Goal: Task Accomplishment & Management: Manage account settings

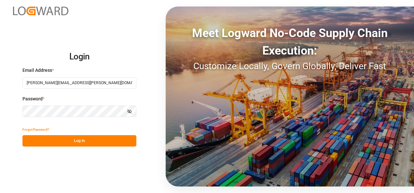
click at [80, 140] on button "Log In" at bounding box center [79, 140] width 114 height 11
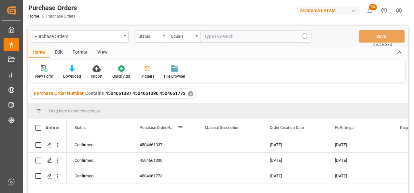
click at [190, 95] on div "✕" at bounding box center [191, 94] width 6 height 6
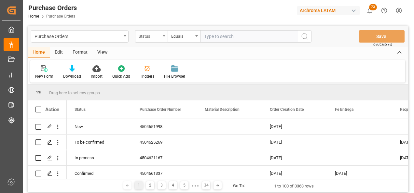
click at [151, 37] on div "Status" at bounding box center [150, 35] width 22 height 7
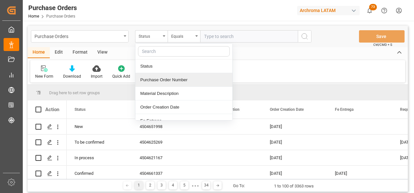
click at [165, 80] on div "Purchase Order Number" at bounding box center [183, 80] width 97 height 14
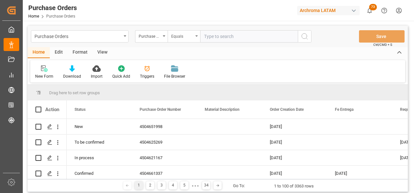
click at [188, 42] on div "Purchase Orders Purchase Order Number Equals Save Ctrl/CMD + S" at bounding box center [218, 36] width 380 height 21
click at [187, 39] on div "Equals" at bounding box center [182, 35] width 22 height 7
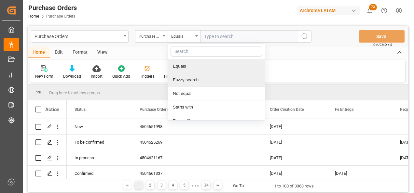
click at [195, 75] on div "Fuzzy search" at bounding box center [216, 80] width 97 height 14
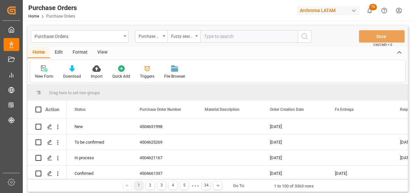
paste input "4504645165"
type input "4504645165"
click at [304, 37] on icon "search button" at bounding box center [305, 37] width 8 height 8
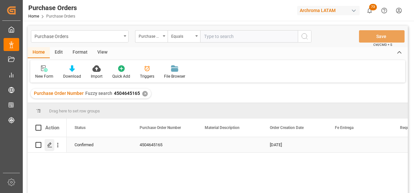
click at [49, 146] on icon "Press SPACE to select this row." at bounding box center [49, 145] width 5 height 5
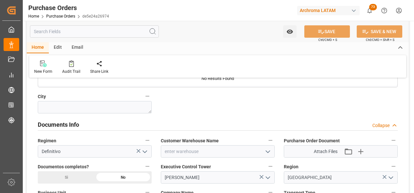
scroll to position [423, 0]
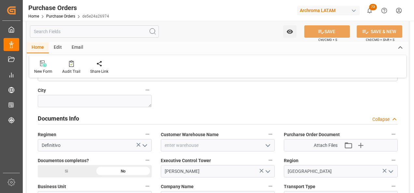
click at [77, 171] on div "Si" at bounding box center [66, 171] width 57 height 12
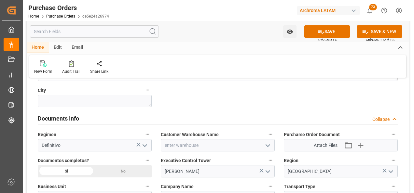
click at [124, 169] on div "No" at bounding box center [123, 171] width 57 height 12
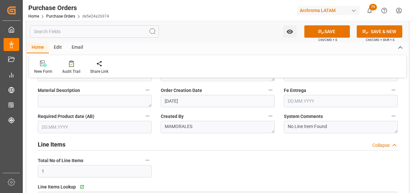
scroll to position [0, 0]
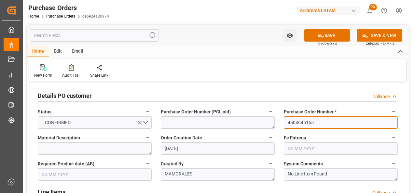
click at [309, 121] on input "4504645165" at bounding box center [341, 123] width 114 height 12
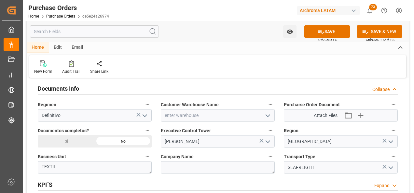
scroll to position [456, 0]
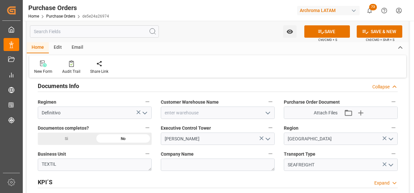
click at [266, 111] on icon "open menu" at bounding box center [268, 113] width 8 height 8
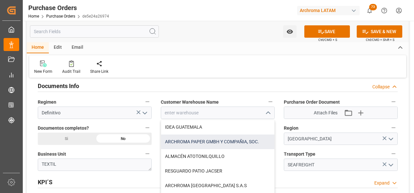
click at [207, 141] on div "ARCHROMA PAPER GMBH Y COMPAÑIA, SOC." at bounding box center [217, 142] width 113 height 15
type input "ARCHROMA PAPER GMBH Y COMPAÑIA, SOC."
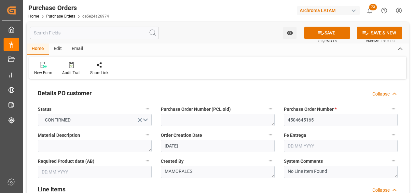
scroll to position [0, 0]
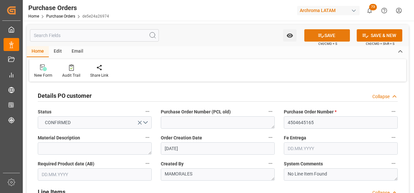
click at [326, 37] on button "SAVE" at bounding box center [327, 35] width 46 height 12
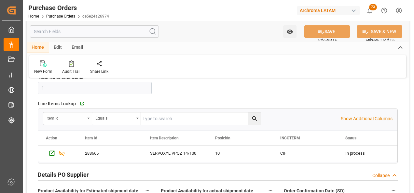
scroll to position [163, 0]
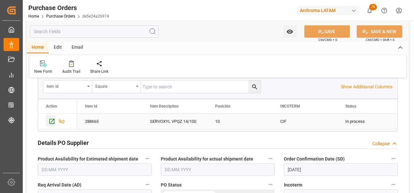
click at [51, 120] on icon "Press SPACE to select this row." at bounding box center [52, 121] width 7 height 7
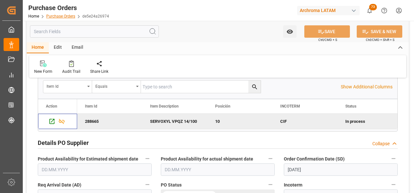
click at [70, 17] on link "Purchase Orders" at bounding box center [60, 16] width 29 height 5
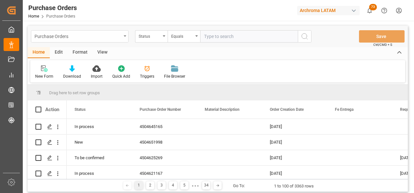
click at [121, 34] on div "Purchase Orders" at bounding box center [80, 36] width 98 height 12
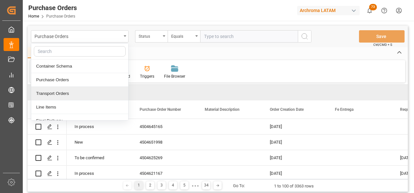
scroll to position [33, 0]
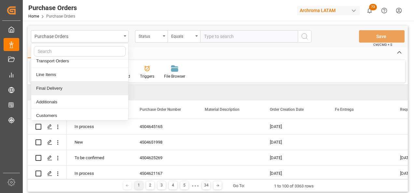
click at [68, 93] on div "Final Delivery" at bounding box center [79, 89] width 97 height 14
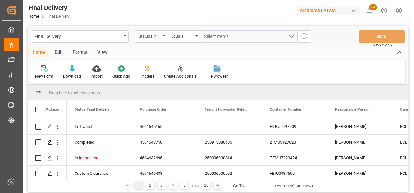
click at [158, 39] on div "Status Final Delivery" at bounding box center [150, 35] width 22 height 7
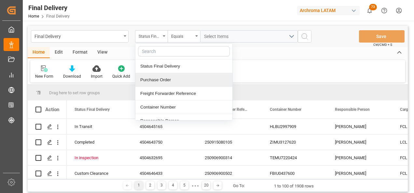
click at [161, 79] on div "Purchase Order" at bounding box center [183, 80] width 97 height 14
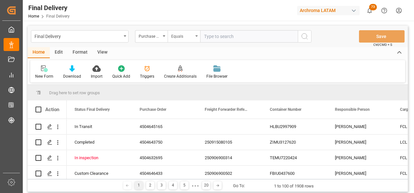
click at [180, 41] on div "Equals" at bounding box center [184, 36] width 33 height 12
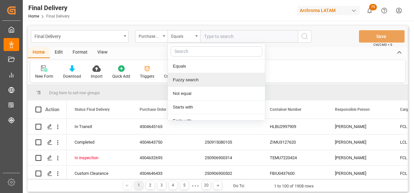
drag, startPoint x: 194, startPoint y: 76, endPoint x: 208, endPoint y: 69, distance: 15.6
click at [194, 76] on div "Fuzzy search" at bounding box center [216, 80] width 97 height 14
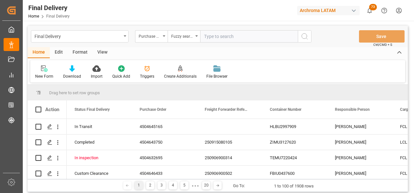
paste input "4504603870"
type input "4504603870"
click at [303, 40] on icon "search button" at bounding box center [305, 37] width 8 height 8
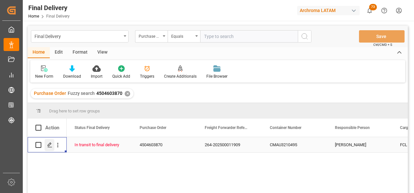
click at [51, 141] on div "Press SPACE to select this row." at bounding box center [50, 145] width 10 height 12
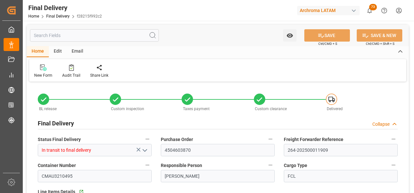
type input "1"
type input "04.09.2025"
type input "02.09.2025"
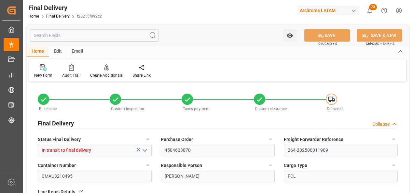
type input "04.09.2025"
type input "10.09.2025"
type input "[DATE]"
type input "03.09.2025"
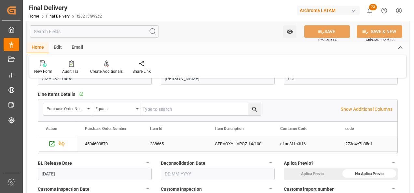
scroll to position [163, 0]
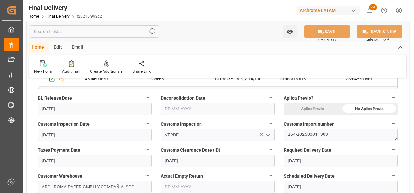
click at [203, 111] on input "text" at bounding box center [218, 109] width 114 height 12
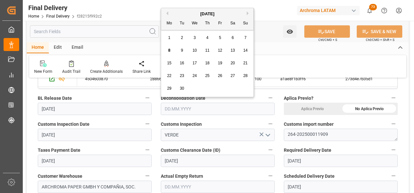
click at [169, 51] on span "8" at bounding box center [169, 50] width 2 height 5
type input "[DATE]"
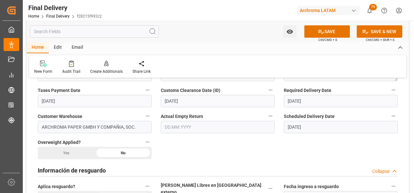
scroll to position [228, 0]
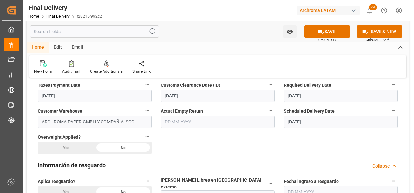
click at [205, 122] on input "text" at bounding box center [218, 122] width 114 height 12
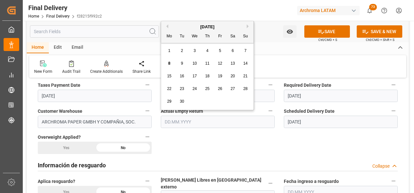
click at [169, 62] on span "8" at bounding box center [169, 63] width 2 height 5
type input "[DATE]"
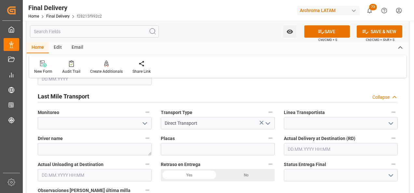
scroll to position [391, 0]
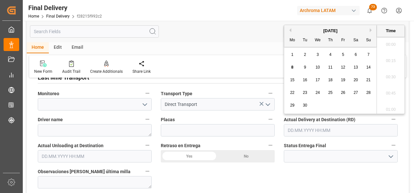
click at [338, 127] on input "text" at bounding box center [341, 130] width 114 height 12
click at [296, 66] on div "8" at bounding box center [293, 68] width 8 height 8
type input "[DATE] 00:00"
click at [97, 150] on input "text" at bounding box center [95, 156] width 114 height 12
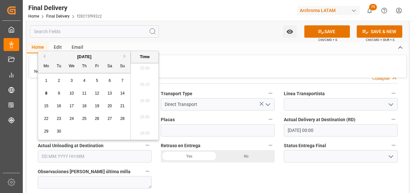
click at [46, 91] on div "8" at bounding box center [46, 94] width 8 height 8
type input "[DATE] 00:00"
click at [241, 152] on div "No" at bounding box center [246, 156] width 57 height 12
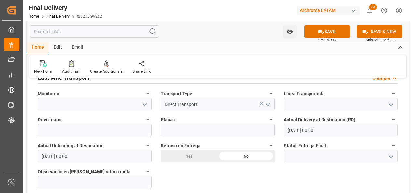
click at [392, 154] on icon "open menu" at bounding box center [391, 157] width 8 height 8
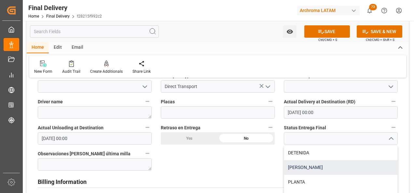
scroll to position [423, 0]
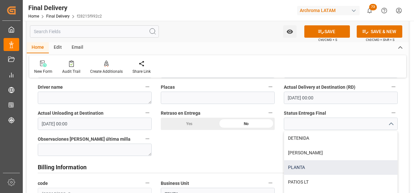
click at [320, 165] on div "PLANTA" at bounding box center [340, 168] width 113 height 15
type input "PLANTA"
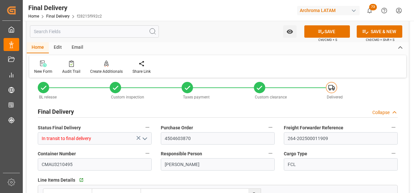
scroll to position [0, 0]
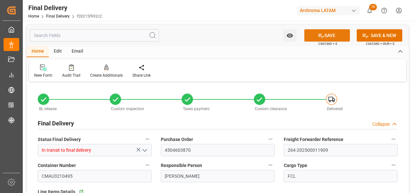
click at [328, 31] on button "SAVE" at bounding box center [327, 35] width 46 height 12
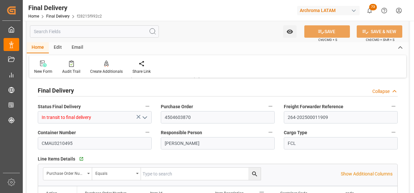
scroll to position [33, 0]
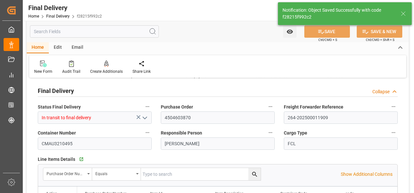
type textarea "1"
type input "Unloaded"
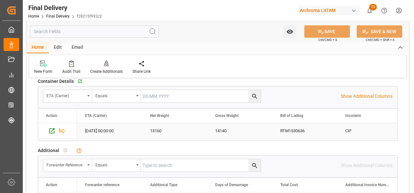
scroll to position [554, 0]
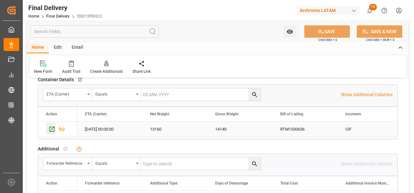
click at [50, 127] on icon "Press SPACE to select this row." at bounding box center [52, 129] width 5 height 5
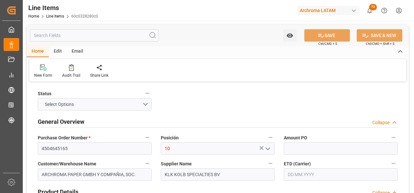
type input "17860"
type input "[DATE] 19:58"
type input "[DATE] 13:05"
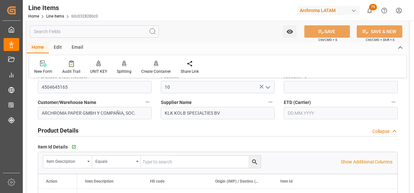
scroll to position [65, 0]
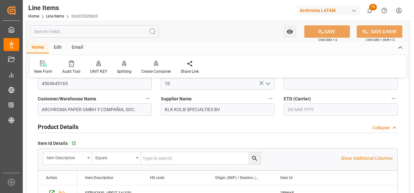
click at [295, 115] on input "text" at bounding box center [341, 110] width 114 height 12
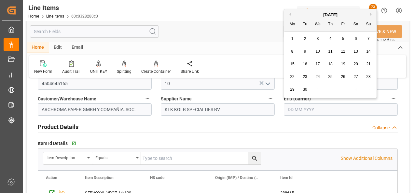
click at [318, 51] on span "10" at bounding box center [318, 51] width 4 height 5
type input "[DATE]"
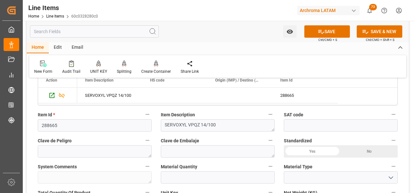
scroll to position [195, 0]
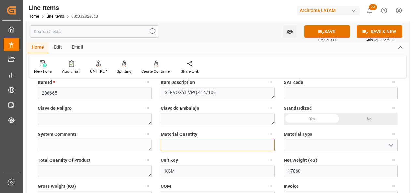
click at [208, 144] on input "text" at bounding box center [218, 145] width 114 height 12
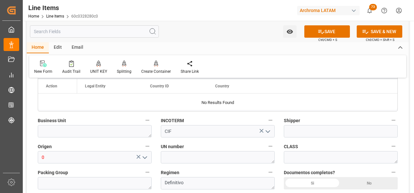
scroll to position [423, 0]
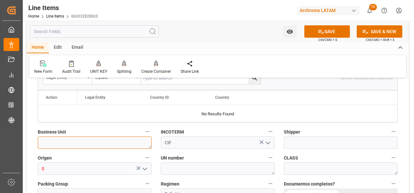
click at [115, 146] on textarea at bounding box center [95, 143] width 114 height 12
type textarea "r"
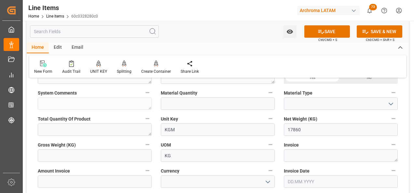
scroll to position [228, 0]
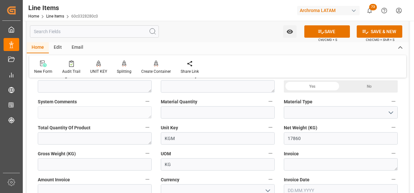
type textarea "TEXTIL"
click at [194, 110] on input "text" at bounding box center [218, 112] width 114 height 12
type input "76"
click at [387, 115] on button "open menu" at bounding box center [391, 113] width 10 height 10
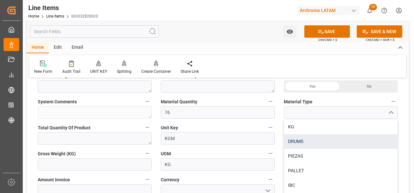
click at [326, 145] on div "DRUMS" at bounding box center [340, 141] width 113 height 15
type input "DRUMS"
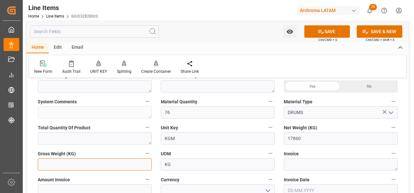
click at [93, 167] on input "text" at bounding box center [95, 165] width 114 height 12
type input "19190"
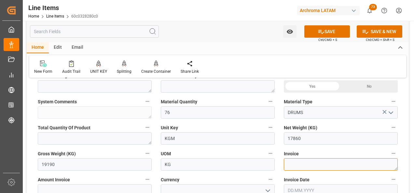
click at [293, 164] on textarea at bounding box center [341, 165] width 114 height 12
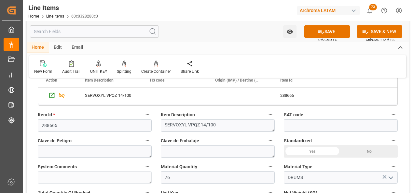
scroll to position [65, 0]
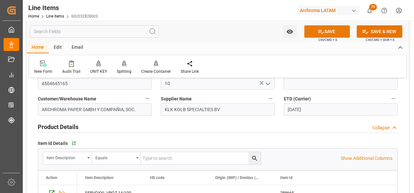
click at [331, 29] on button "SAVE" at bounding box center [327, 31] width 46 height 12
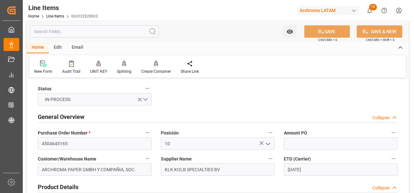
scroll to position [0, 0]
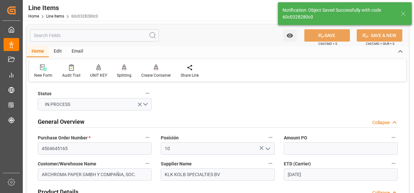
type textarea "76 DRUMS"
type input "08.09.2025 20:03"
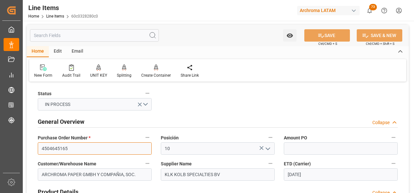
click at [60, 150] on input "4504645165" at bounding box center [95, 149] width 114 height 12
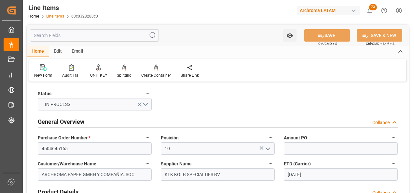
click at [53, 18] on link "Line Items" at bounding box center [55, 16] width 18 height 5
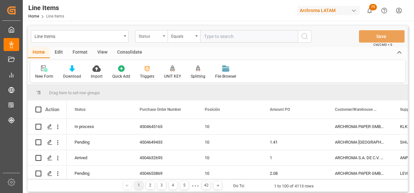
click at [153, 36] on div "Status" at bounding box center [150, 35] width 22 height 7
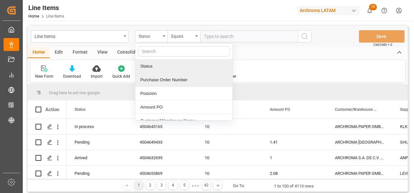
click at [155, 84] on div "Purchase Order Number" at bounding box center [183, 80] width 97 height 14
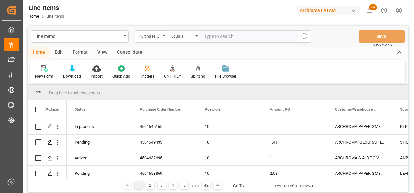
click at [181, 42] on div "Equals" at bounding box center [184, 36] width 33 height 12
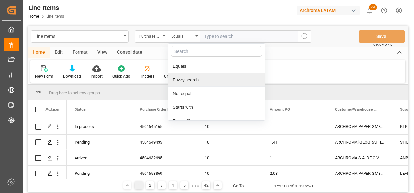
click at [186, 82] on div "Fuzzy search" at bounding box center [216, 80] width 97 height 14
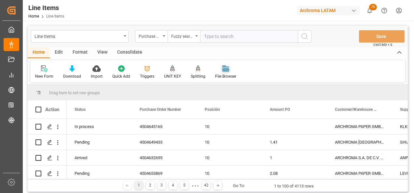
paste input "4504645165"
type input "4504645165"
click at [305, 38] on icon "search button" at bounding box center [305, 37] width 8 height 8
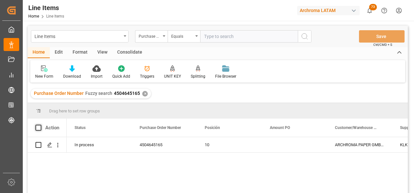
click at [38, 127] on span at bounding box center [38, 128] width 6 height 6
click at [40, 125] on input "checkbox" at bounding box center [40, 125] width 0 height 0
checkbox input "true"
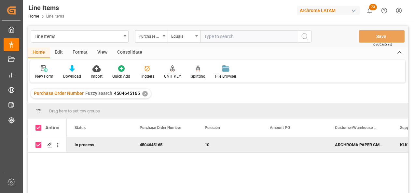
click at [141, 54] on div "Consolidate" at bounding box center [129, 52] width 35 height 11
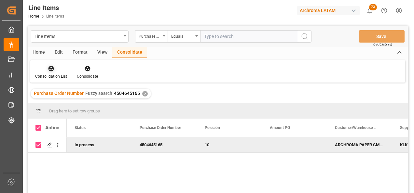
click at [53, 74] on div "Consolidation List" at bounding box center [51, 77] width 32 height 6
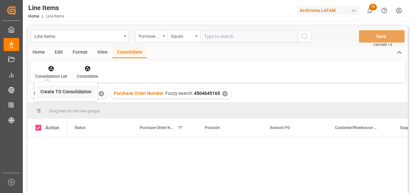
click at [57, 96] on div "Line Items Purchase Order Number Equals Save Ctrl/CMD + S Home Edit Format View…" at bounding box center [218, 118] width 380 height 185
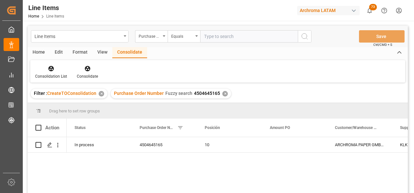
click at [40, 130] on span at bounding box center [38, 128] width 6 height 6
click at [40, 125] on input "checkbox" at bounding box center [40, 125] width 0 height 0
checkbox input "true"
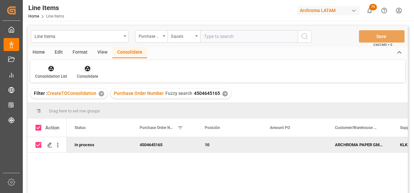
click at [88, 70] on icon at bounding box center [88, 69] width 6 height 6
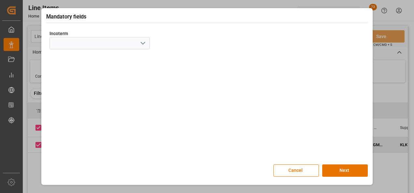
click at [147, 42] on button "open menu" at bounding box center [143, 43] width 10 height 10
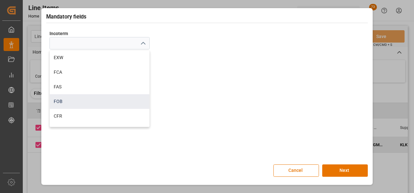
scroll to position [33, 0]
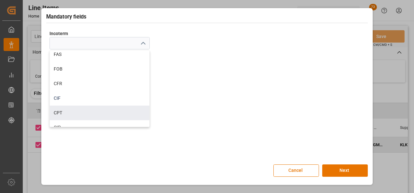
click at [90, 102] on div "CIF" at bounding box center [100, 98] width 100 height 15
type input "CIF"
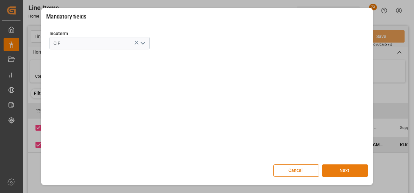
click at [348, 172] on button "Next" at bounding box center [345, 171] width 46 height 12
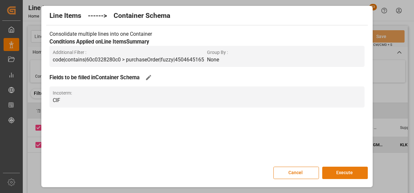
click at [347, 172] on button "Execute" at bounding box center [345, 173] width 46 height 12
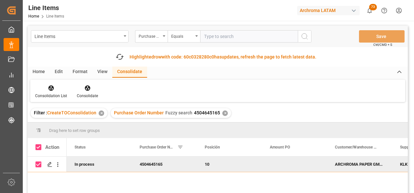
click at [99, 112] on div "✕" at bounding box center [102, 114] width 6 height 6
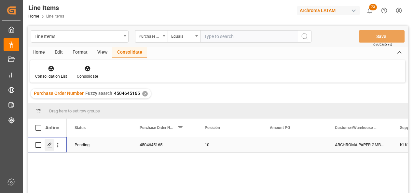
click at [48, 147] on polygon "Press SPACE to select this row." at bounding box center [49, 144] width 3 height 3
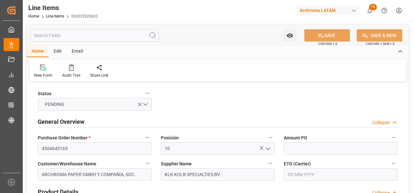
type input "[DATE]"
type input "08.09.2025 20:12"
type input "23.07.2025 13:05"
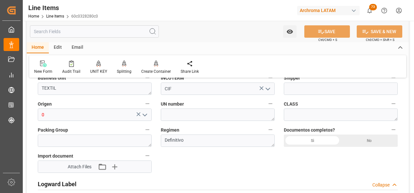
scroll to position [488, 0]
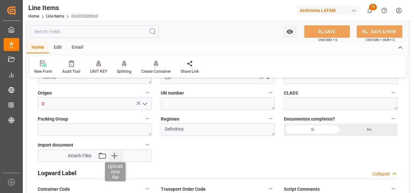
click at [112, 156] on icon "button" at bounding box center [114, 156] width 6 height 6
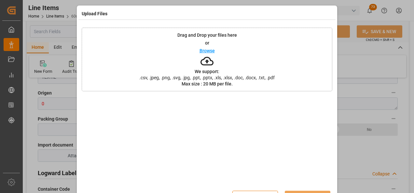
click at [243, 53] on div "Drag and Drop your files here or Browse We support: .csv, .jpeg, .png, .svg, .j…" at bounding box center [207, 60] width 251 height 64
click at [261, 60] on div "Drag and Drop your files here or Browse We support: .csv, .jpeg, .png, .svg, .j…" at bounding box center [207, 60] width 251 height 64
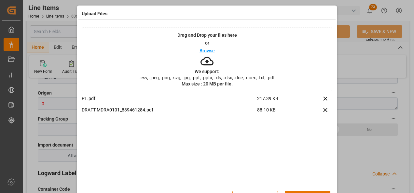
scroll to position [21, 0]
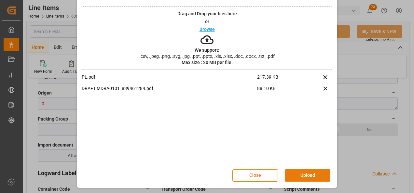
click at [306, 179] on button "Upload" at bounding box center [308, 176] width 46 height 12
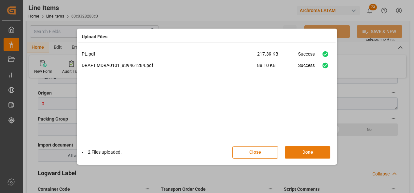
click at [300, 153] on button "Done" at bounding box center [308, 153] width 46 height 12
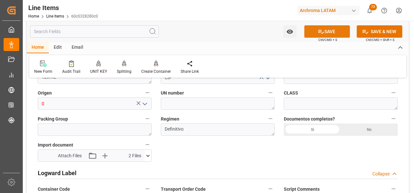
click at [324, 29] on button "SAVE" at bounding box center [327, 31] width 46 height 12
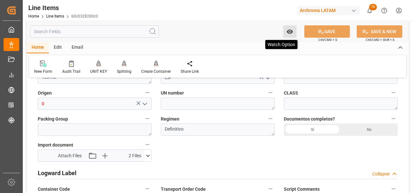
type input "08.09.2025 20:13"
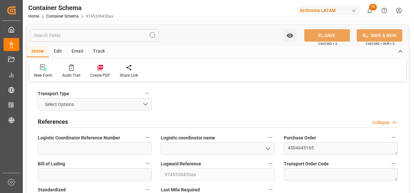
type input "0"
type input "1"
type input "76"
type input "17860"
type input "19190"
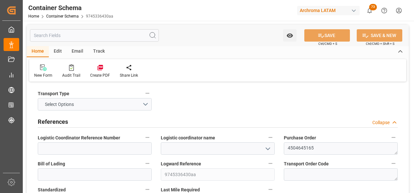
drag, startPoint x: 268, startPoint y: 149, endPoint x: 264, endPoint y: 149, distance: 3.9
click at [268, 149] on icon "open menu" at bounding box center [268, 149] width 8 height 8
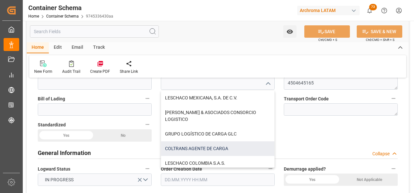
scroll to position [11, 0]
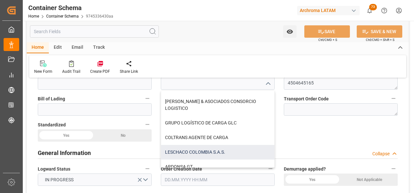
click at [219, 152] on div "LESCHACO COLOMBIA S.A.S." at bounding box center [217, 152] width 113 height 15
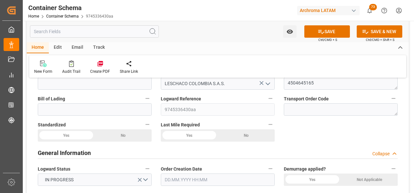
click at [264, 88] on button "open menu" at bounding box center [268, 84] width 10 height 10
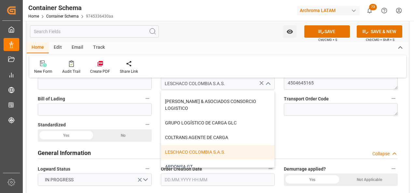
click at [193, 161] on div "ARDONSA GT" at bounding box center [217, 167] width 113 height 15
type input "ARDONSA GT"
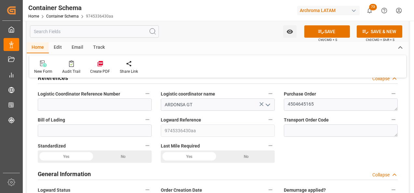
scroll to position [33, 0]
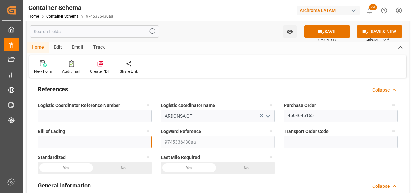
click at [129, 142] on input at bounding box center [95, 142] width 114 height 12
paste input "HLCURTM250846206"
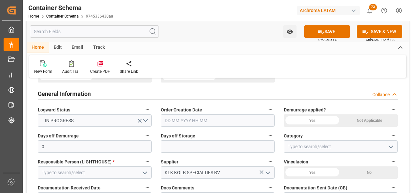
scroll to position [130, 0]
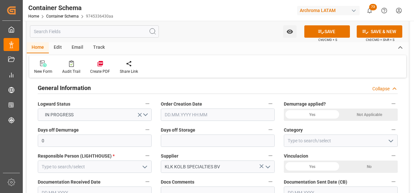
type input "HLCURTM250846206"
click at [169, 117] on input "text" at bounding box center [218, 115] width 114 height 12
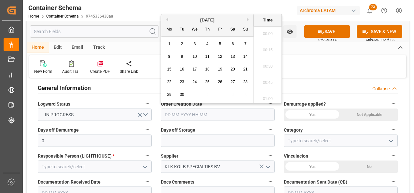
scroll to position [947, 0]
click at [164, 58] on div "8 9 10 11 12 13 14" at bounding box center [207, 56] width 89 height 13
click at [168, 57] on span "8" at bounding box center [169, 56] width 2 height 5
click at [266, 65] on li "15:00" at bounding box center [268, 64] width 28 height 16
type input "08.09.2025 15:00"
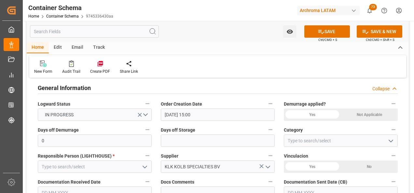
click at [394, 139] on icon "open menu" at bounding box center [391, 141] width 8 height 8
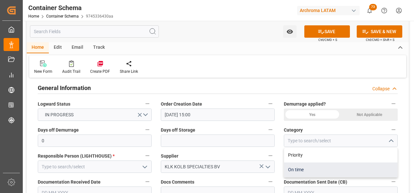
click at [312, 165] on div "On time" at bounding box center [340, 170] width 113 height 15
type input "On time"
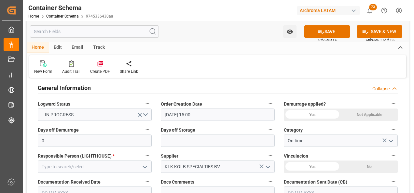
click at [143, 169] on icon "open menu" at bounding box center [145, 167] width 8 height 8
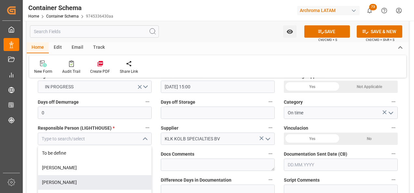
scroll to position [195, 0]
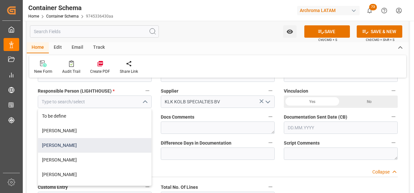
click at [104, 146] on div "[PERSON_NAME]" at bounding box center [94, 145] width 113 height 15
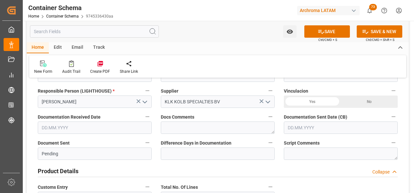
click at [146, 103] on icon "open menu" at bounding box center [145, 102] width 8 height 8
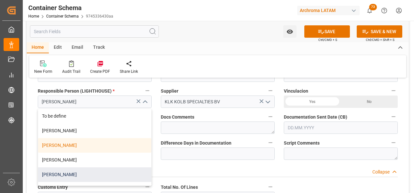
click at [84, 174] on div "[PERSON_NAME]" at bounding box center [94, 175] width 113 height 15
type input "[PERSON_NAME]"
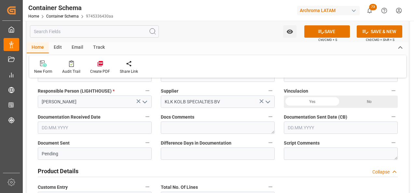
click at [88, 130] on input "text" at bounding box center [95, 128] width 114 height 12
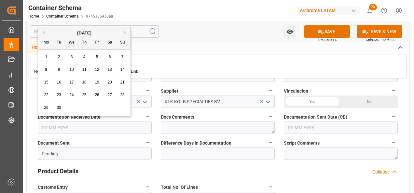
click at [44, 67] on div "8" at bounding box center [46, 70] width 8 height 8
type input "[DATE]"
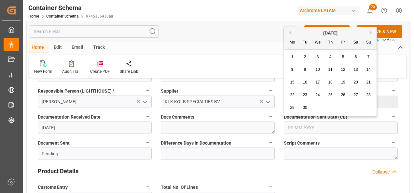
click at [300, 125] on input "text" at bounding box center [341, 128] width 114 height 12
click at [293, 69] on span "8" at bounding box center [292, 69] width 2 height 5
type input "[DATE]"
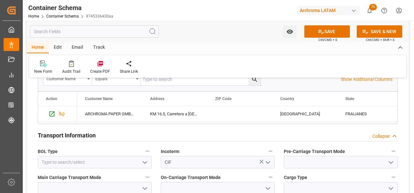
scroll to position [521, 0]
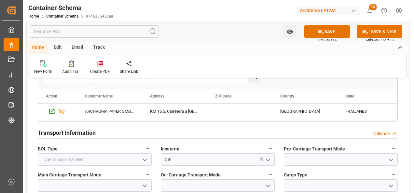
click at [143, 162] on icon "open menu" at bounding box center [145, 160] width 8 height 8
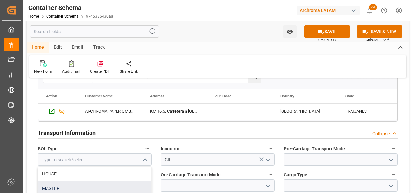
click at [112, 184] on div "MASTER" at bounding box center [94, 189] width 113 height 15
type input "MASTER"
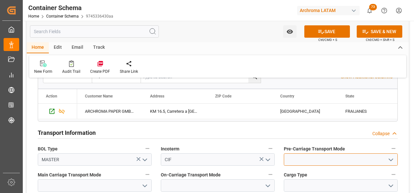
click at [291, 158] on input at bounding box center [341, 160] width 114 height 12
click at [388, 163] on icon "open menu" at bounding box center [391, 160] width 8 height 8
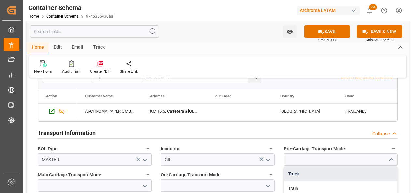
click at [341, 178] on div "Truck" at bounding box center [340, 174] width 113 height 15
type input "Truck"
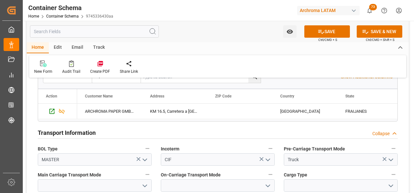
scroll to position [586, 0]
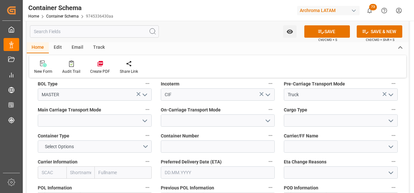
click at [146, 120] on icon "open menu" at bounding box center [145, 121] width 8 height 8
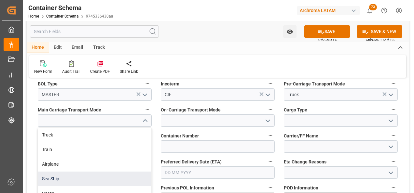
click at [102, 175] on div "Sea Ship" at bounding box center [94, 179] width 113 height 15
type input "Sea Ship"
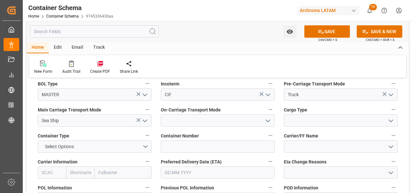
click at [268, 120] on icon "open menu" at bounding box center [268, 121] width 8 height 8
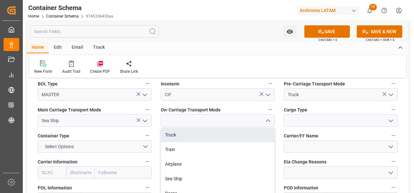
click at [248, 133] on div "Truck" at bounding box center [217, 135] width 113 height 15
type input "Truck"
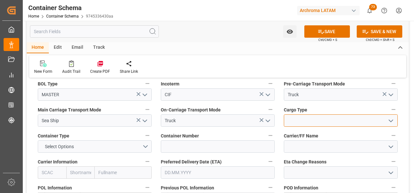
click at [291, 121] on input at bounding box center [341, 121] width 114 height 12
click at [389, 122] on icon "open menu" at bounding box center [391, 121] width 8 height 8
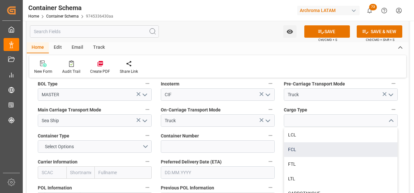
click at [306, 154] on div "FCL" at bounding box center [340, 150] width 113 height 15
type input "FCL"
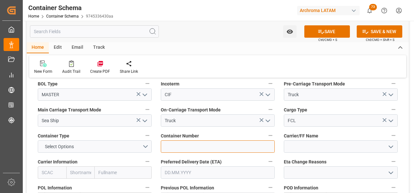
click at [186, 150] on input at bounding box center [218, 147] width 114 height 12
paste input "HLBU 2997909"
click at [177, 148] on input "HLBU 2997909" at bounding box center [218, 147] width 114 height 12
type input "HLBU2997909"
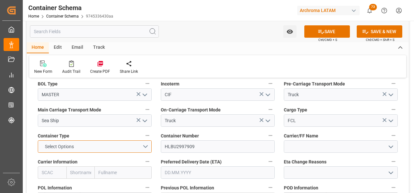
click at [145, 148] on button "Select Options" at bounding box center [95, 147] width 114 height 12
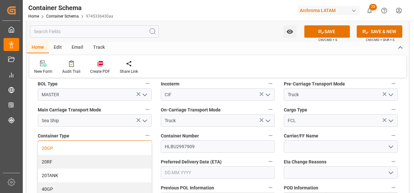
click at [118, 150] on div "20GP" at bounding box center [94, 149] width 113 height 14
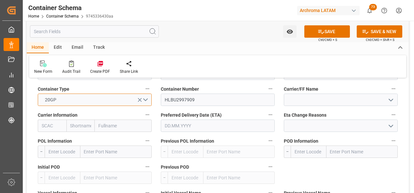
scroll to position [619, 0]
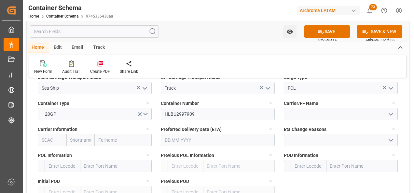
click at [116, 141] on input "text" at bounding box center [123, 140] width 57 height 12
type input "HAPA"
click at [117, 157] on b "Hapag Lloyd Aktiengesellschaft" at bounding box center [118, 161] width 39 height 19
type input "HLCU"
type input "Hapag Lloyd"
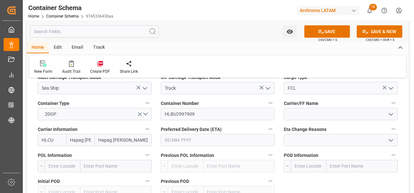
type input "Hapag Lloyd Aktiengesellschaft"
click at [191, 138] on input "text" at bounding box center [218, 140] width 114 height 12
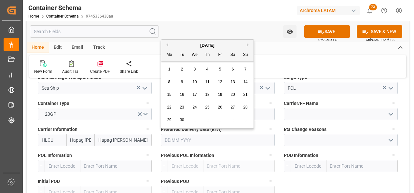
click at [247, 44] on div "[DATE]" at bounding box center [207, 45] width 92 height 7
click at [247, 45] on div "[DATE]" at bounding box center [207, 45] width 92 height 7
click at [248, 46] on button "Next Month" at bounding box center [249, 45] width 4 height 4
click at [180, 97] on span "11" at bounding box center [182, 94] width 4 height 5
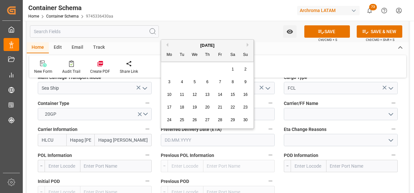
type input "11.11.2025"
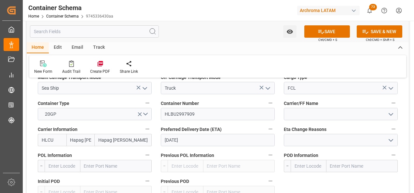
scroll to position [651, 0]
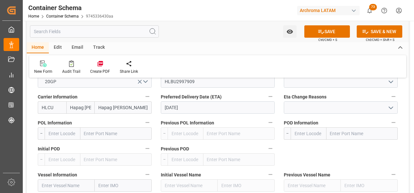
click at [95, 134] on input "text" at bounding box center [115, 134] width 71 height 12
type input "ROTTERDA"
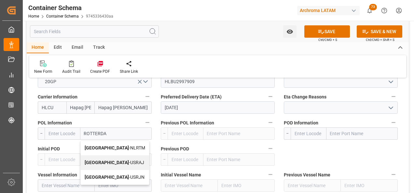
click at [121, 148] on span "Rotterdam - NLRTM" at bounding box center [115, 148] width 61 height 5
type input "NLRTM"
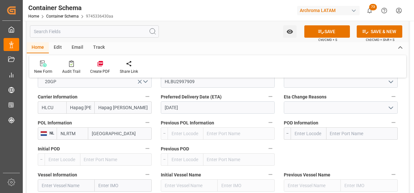
type input "[GEOGRAPHIC_DATA]"
click at [340, 132] on input "text" at bounding box center [362, 134] width 71 height 12
type input "PUERTO QUETZAL"
click at [361, 147] on b "Puerto Quetzal" at bounding box center [346, 148] width 31 height 5
type input "GTPRQ"
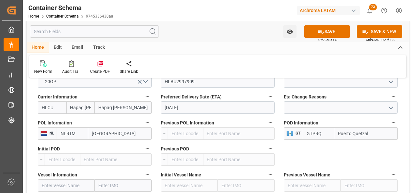
type input "Puerto Quetzal"
click at [76, 187] on input "text" at bounding box center [66, 186] width 57 height 12
click at [64, 182] on input "text" at bounding box center [66, 186] width 57 height 12
paste input "CARTAGENA EXPRESS"
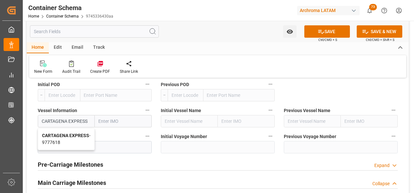
scroll to position [716, 0]
click at [69, 136] on b "CARTAGENA EXPRESS" at bounding box center [65, 135] width 47 height 5
type input "CARTAGENA EXPRESS"
type input "9777618"
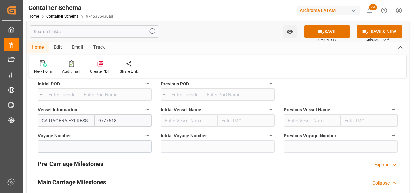
type input "CARTAGENA EXPRESS"
click at [122, 150] on input at bounding box center [95, 147] width 114 height 12
paste input "5237S"
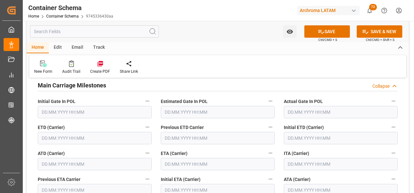
scroll to position [814, 0]
type input "5237S"
click at [56, 138] on input "text" at bounding box center [95, 138] width 114 height 12
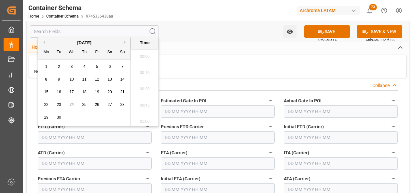
scroll to position [947, 0]
click at [75, 79] on div "10" at bounding box center [72, 80] width 8 height 8
click at [143, 92] on li "15:00" at bounding box center [145, 87] width 28 height 16
type input "10.09.2025 15:00"
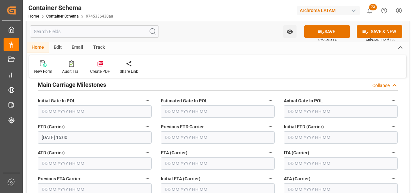
click at [190, 167] on input "text" at bounding box center [218, 164] width 114 height 12
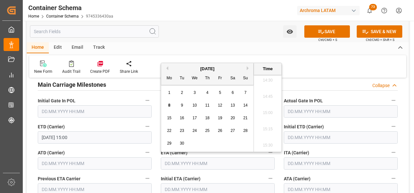
click at [248, 68] on button "Next Month" at bounding box center [249, 68] width 4 height 4
click at [234, 106] on div "8" at bounding box center [233, 106] width 8 height 8
click at [268, 141] on li "07:00" at bounding box center [268, 146] width 28 height 16
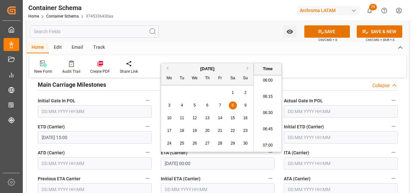
type input "08.11.2025 07:00"
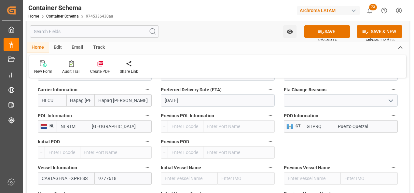
scroll to position [619, 0]
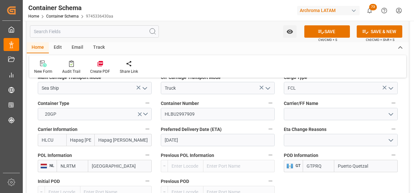
click at [175, 137] on input "11.11.2025" at bounding box center [218, 140] width 114 height 12
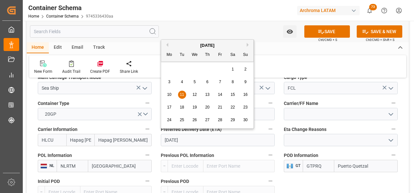
click at [232, 79] on div "8" at bounding box center [233, 82] width 8 height 8
type input "08.11.2025"
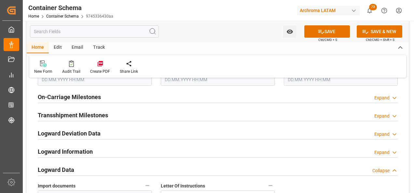
scroll to position [977, 0]
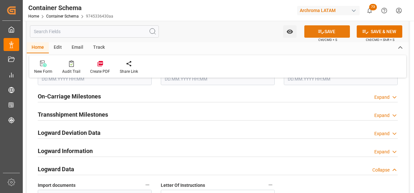
click at [318, 29] on icon at bounding box center [321, 31] width 7 height 7
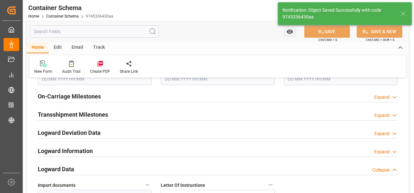
type input "Document Sent"
type input "HLBU2997909"
type input "GTPRQ"
type input "Puerto Quetzal"
type input "CARTAGENA EXPRESS"
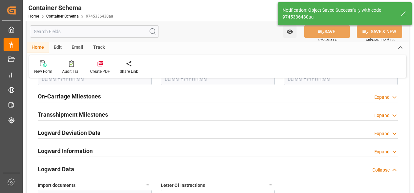
type input "9777618"
type input "5237S"
type input "08.11.2025 07:00"
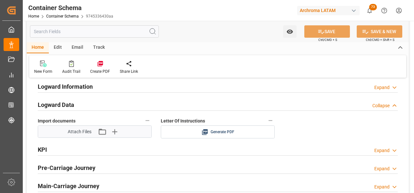
scroll to position [1042, 0]
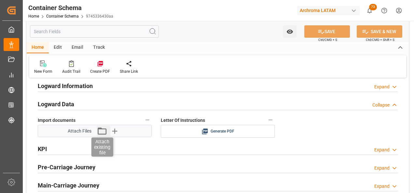
click at [102, 132] on icon "button" at bounding box center [102, 131] width 10 height 10
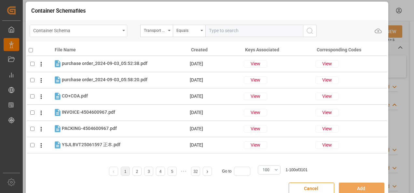
click at [120, 30] on div "Container Schema" at bounding box center [79, 31] width 98 height 12
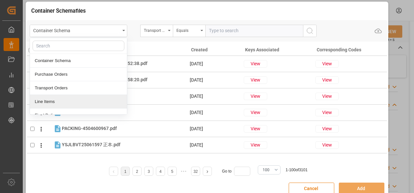
click at [84, 102] on div "Line Items" at bounding box center [78, 102] width 97 height 14
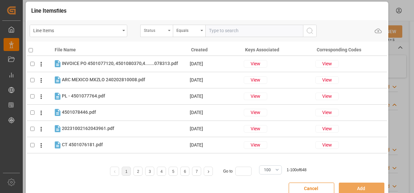
click at [166, 33] on div "Status" at bounding box center [155, 29] width 22 height 7
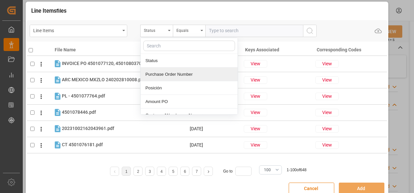
click at [163, 73] on div "Purchase Order Number" at bounding box center [189, 75] width 97 height 14
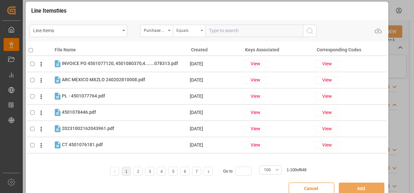
click at [184, 34] on div "Equals" at bounding box center [189, 31] width 33 height 12
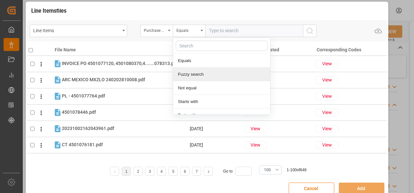
click at [191, 73] on div "Fuzzy search" at bounding box center [221, 75] width 97 height 14
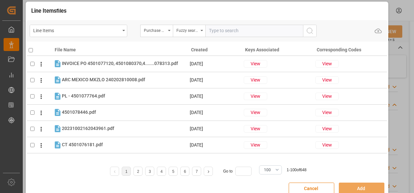
click at [254, 28] on input "text" at bounding box center [254, 31] width 98 height 12
paste input "4504645165"
type input "4504645165"
click at [316, 30] on button "search button" at bounding box center [310, 31] width 14 height 12
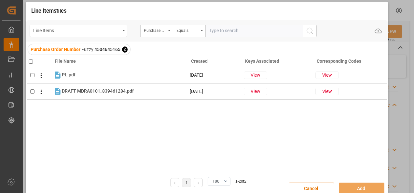
click at [29, 60] on input "checkbox" at bounding box center [31, 62] width 4 height 4
checkbox input "true"
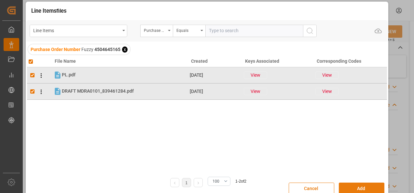
click at [349, 190] on button "Add" at bounding box center [362, 189] width 46 height 12
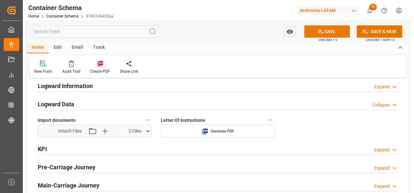
click at [322, 29] on icon at bounding box center [321, 31] width 7 height 7
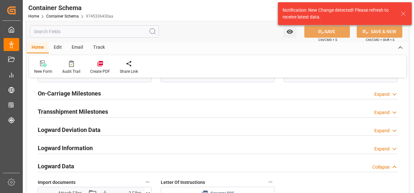
scroll to position [977, 0]
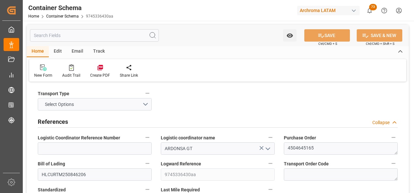
type input "0"
type input "1"
type input "76"
type input "17860"
type input "19190"
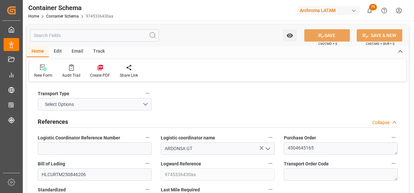
type input "Hapag Lloyd"
type input "Hapag Lloyd Aktiengesellschaft"
type input "NLRTM"
type input "GTPRQ"
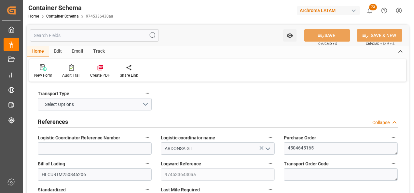
type input "9777618"
type input "08.09.2025 15:00"
type input "[DATE]"
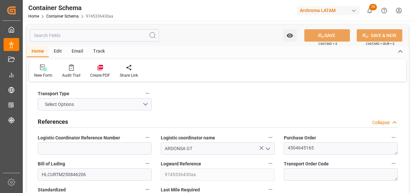
type input "08.11.2025"
type input "10.09.2025 15:00"
type input "08.11.2025 07:00"
click at [146, 99] on button "Select Options" at bounding box center [95, 104] width 114 height 12
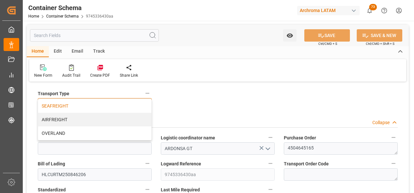
click at [108, 106] on div "SEAFREIGHT" at bounding box center [94, 106] width 113 height 14
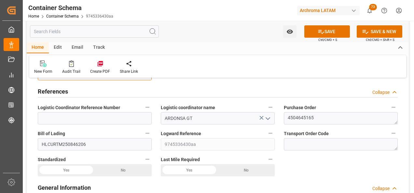
scroll to position [65, 0]
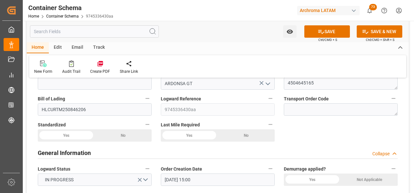
click at [315, 32] on button "SAVE" at bounding box center [327, 31] width 46 height 12
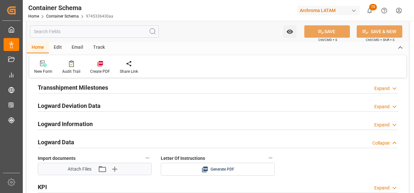
scroll to position [1042, 0]
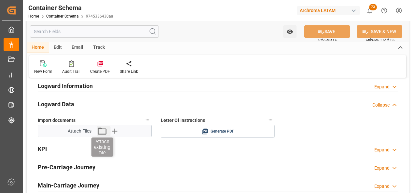
click at [105, 132] on icon "button" at bounding box center [102, 131] width 10 height 10
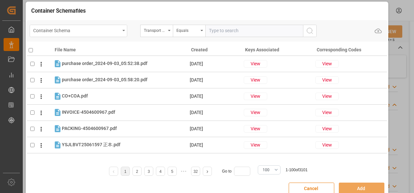
click at [114, 31] on div "Container Schema" at bounding box center [76, 30] width 87 height 8
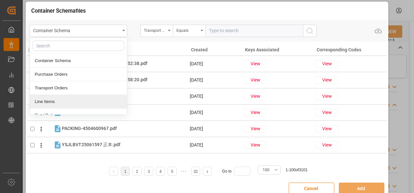
click at [83, 106] on div "Line Items" at bounding box center [78, 102] width 97 height 14
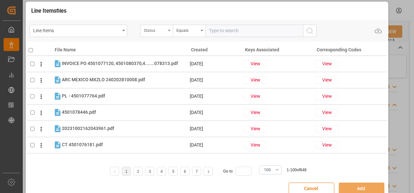
click at [157, 32] on div "Status" at bounding box center [155, 29] width 22 height 7
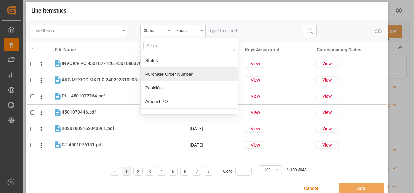
click at [169, 70] on div "Purchase Order Number" at bounding box center [189, 75] width 97 height 14
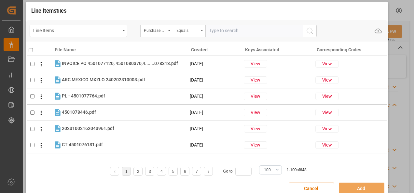
click at [181, 33] on div "Equals" at bounding box center [188, 29] width 22 height 7
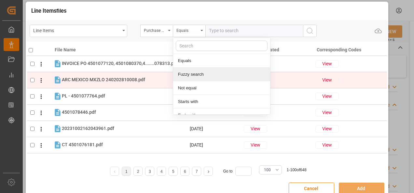
click at [188, 76] on div "Fuzzy search" at bounding box center [221, 75] width 97 height 14
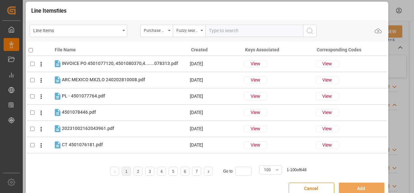
click at [227, 32] on input "text" at bounding box center [254, 31] width 98 height 12
paste input "4504645165"
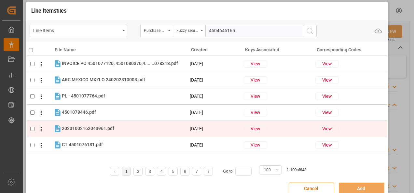
type input "4504645165"
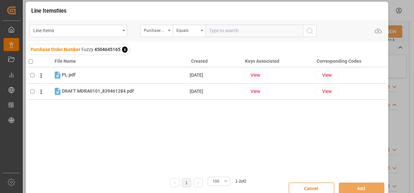
click at [30, 61] on input "checkbox" at bounding box center [31, 62] width 4 height 4
checkbox input "true"
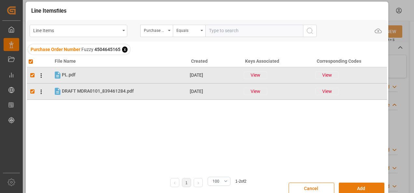
click at [360, 191] on button "Add" at bounding box center [362, 189] width 46 height 12
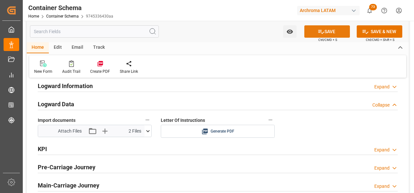
click at [322, 31] on icon at bounding box center [321, 31] width 7 height 7
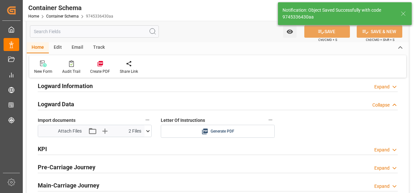
click at [76, 48] on div "Email" at bounding box center [77, 47] width 21 height 11
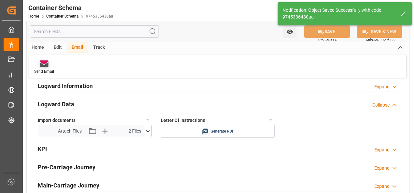
click at [46, 69] on div "Send Email" at bounding box center [44, 72] width 20 height 6
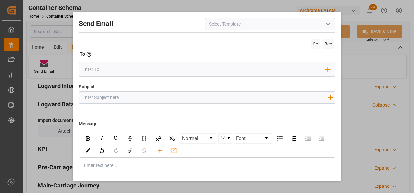
click at [326, 23] on icon "open menu" at bounding box center [329, 24] width 8 height 8
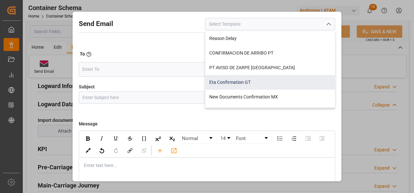
click at [269, 75] on div "Eta Confirmation GT" at bounding box center [270, 82] width 130 height 15
type input "Eta Confirmation GT"
type input "GT || PO {{purchaseOrder}} || {{category}} || BL {{bookingNumber}} || Confirmac…"
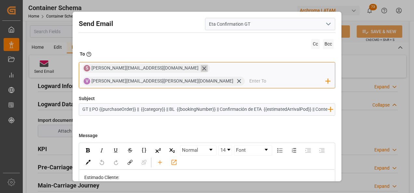
click at [201, 69] on icon at bounding box center [204, 68] width 7 height 7
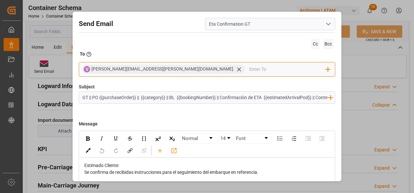
click at [249, 68] on input "email" at bounding box center [287, 69] width 77 height 10
type input "gloria"
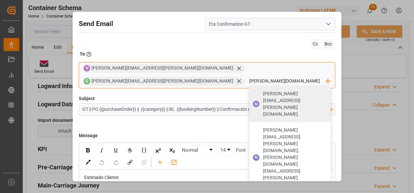
type input "nancy.cas"
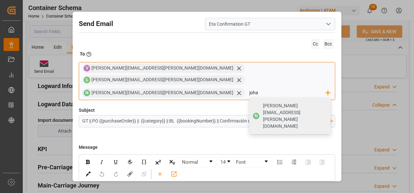
type input "johan"
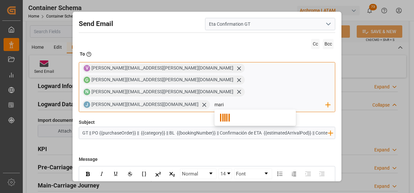
type input "maria"
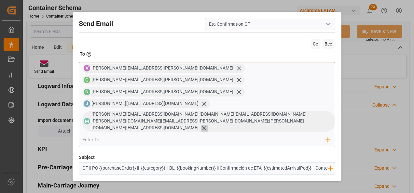
click at [201, 125] on icon at bounding box center [204, 128] width 7 height 7
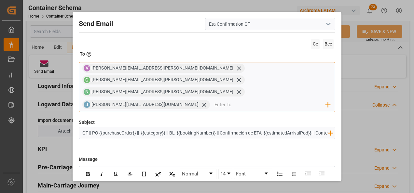
click at [284, 100] on input "email" at bounding box center [270, 105] width 111 height 10
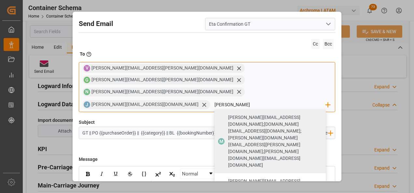
type input "maria"
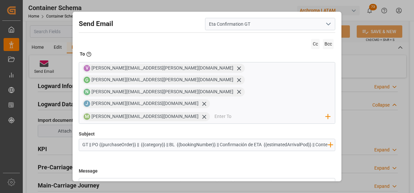
click at [229, 139] on input "GT || PO {{purchaseOrder}} || {{category}} || BL {{bookingNumber}} || Confirmac…" at bounding box center [205, 144] width 252 height 11
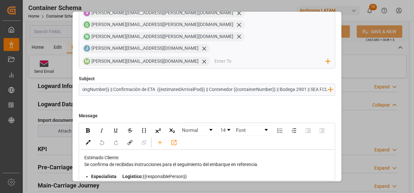
scroll to position [58, 0]
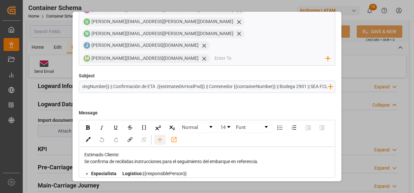
click at [166, 135] on div "rdw-toolbar" at bounding box center [159, 140] width 11 height 10
type input "GT || PO {{purchaseOrder}} || {{category}} || BL {{bookingNumber}} || Confirmac…"
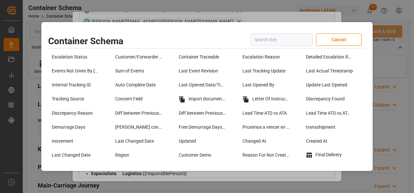
scroll to position [521, 0]
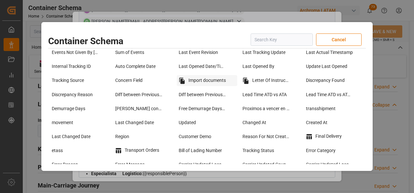
click at [205, 83] on div "Import documents" at bounding box center [207, 80] width 60 height 11
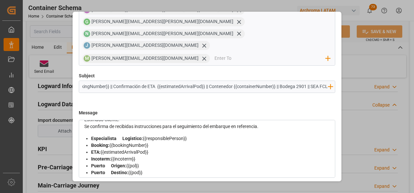
scroll to position [0, 0]
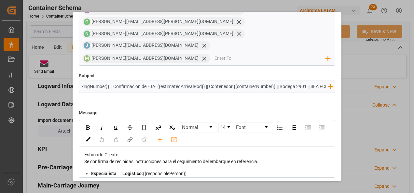
click at [266, 159] on div "Se confirma de recibidas instrucciones para el seguimiento del embarque en refe…" at bounding box center [207, 162] width 246 height 7
click at [119, 123] on div "rdw-inline-control" at bounding box center [115, 128] width 11 height 10
click at [91, 123] on div "rdw-inline-control" at bounding box center [87, 128] width 11 height 10
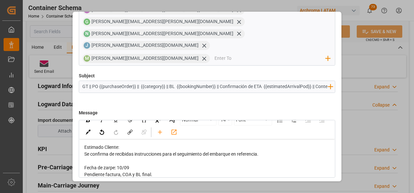
click at [116, 165] on span "Fecha de zarpe: 10/09" at bounding box center [106, 167] width 45 height 5
drag, startPoint x: 115, startPoint y: 144, endPoint x: 85, endPoint y: 145, distance: 30.6
click at [85, 165] on span "Fecha de zarpe: 10/09" at bounding box center [106, 167] width 45 height 5
click at [84, 165] on span "Fecha de zarpe: 10/09" at bounding box center [106, 167] width 45 height 5
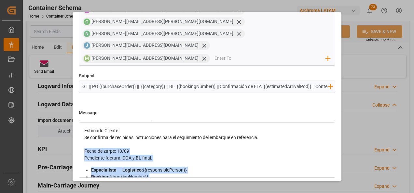
scroll to position [52, 0]
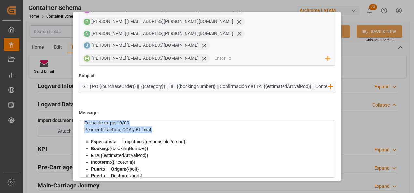
drag, startPoint x: 84, startPoint y: 144, endPoint x: 152, endPoint y: 109, distance: 76.8
click at [152, 109] on div "Estimado Cliente: Se confirma de recibidas instrucciones para el seguimiento de…" at bounding box center [207, 178] width 246 height 158
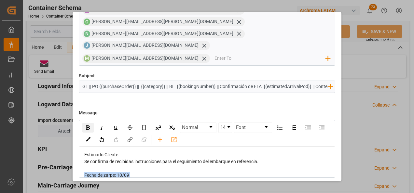
click at [87, 126] on img "rdw-inline-control" at bounding box center [88, 128] width 4 height 4
click at [118, 125] on img "rdw-inline-control" at bounding box center [115, 127] width 5 height 5
click at [145, 165] on div "rdw-editor" at bounding box center [207, 168] width 246 height 7
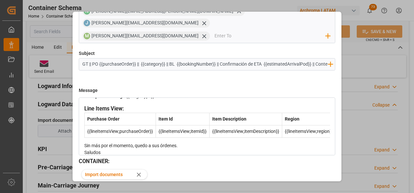
scroll to position [85, 0]
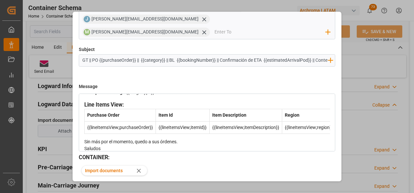
click at [320, 187] on button "Send" at bounding box center [313, 193] width 46 height 12
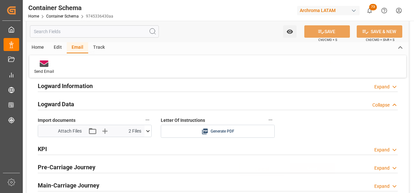
scroll to position [35, 0]
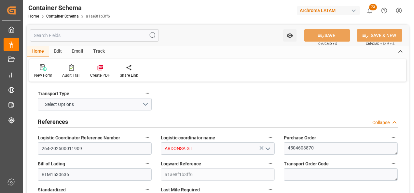
type input "0"
type input "1"
type input "56"
type input "13160"
type input "14140"
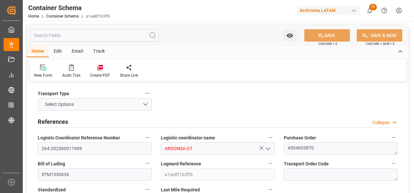
type input "CMACGM"
type input "CMA CGM Group"
type input "NLRTM"
type input "GTSTZ"
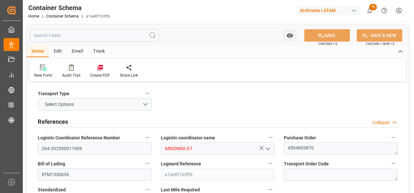
type input "9723277"
type input "[DATE] 11:00"
type input "[DATE]"
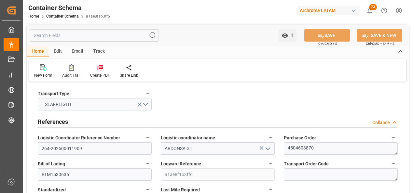
type input "[DATE]"
type input "[DATE] 21:20"
type input "[DATE] 16:30"
type input "[DATE] 00:00"
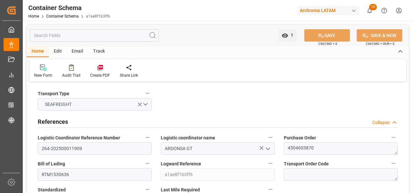
type input "[DATE] 00:00"
type input "[DATE] 06:00"
type input "[DATE] 00:00"
type input "[DATE] 06:00"
type input "[DATE] 00:00"
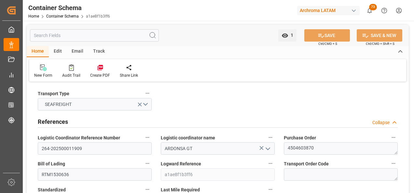
type input "[DATE] 22:14"
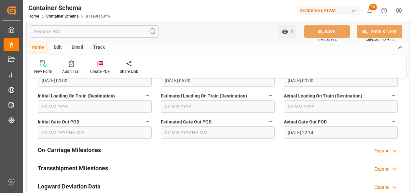
scroll to position [912, 0]
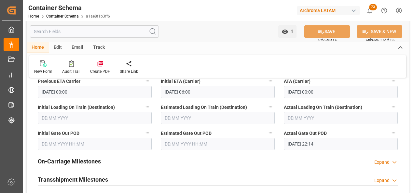
click at [83, 160] on h2 "On-Carriage Milestones" at bounding box center [69, 161] width 63 height 9
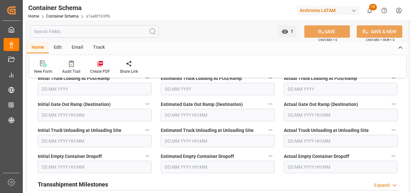
scroll to position [1075, 0]
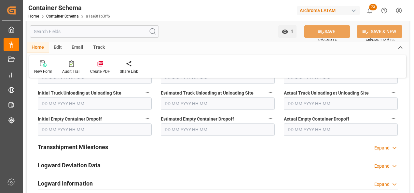
click at [178, 127] on input "text" at bounding box center [218, 130] width 114 height 12
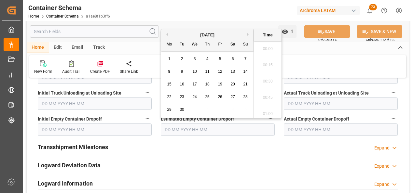
scroll to position [979, 0]
click at [170, 69] on span "8" at bounding box center [169, 71] width 2 height 5
type input "[DATE] 00:00"
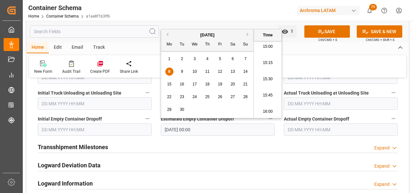
click at [311, 128] on input "text" at bounding box center [341, 130] width 114 height 12
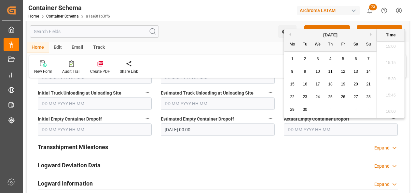
click at [292, 72] on span "8" at bounding box center [292, 71] width 2 height 5
type input "[DATE] 00:00"
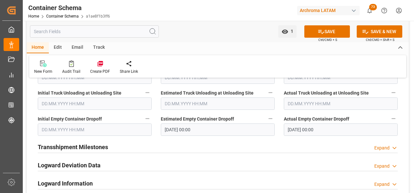
click at [402, 135] on div "Actual Empty Container Dropoff [DATE] 00:00" at bounding box center [340, 125] width 123 height 26
click at [324, 29] on button "SAVE" at bounding box center [327, 31] width 46 height 12
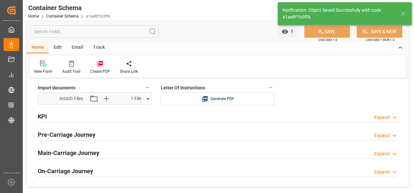
scroll to position [944, 0]
